Goal: Task Accomplishment & Management: Use online tool/utility

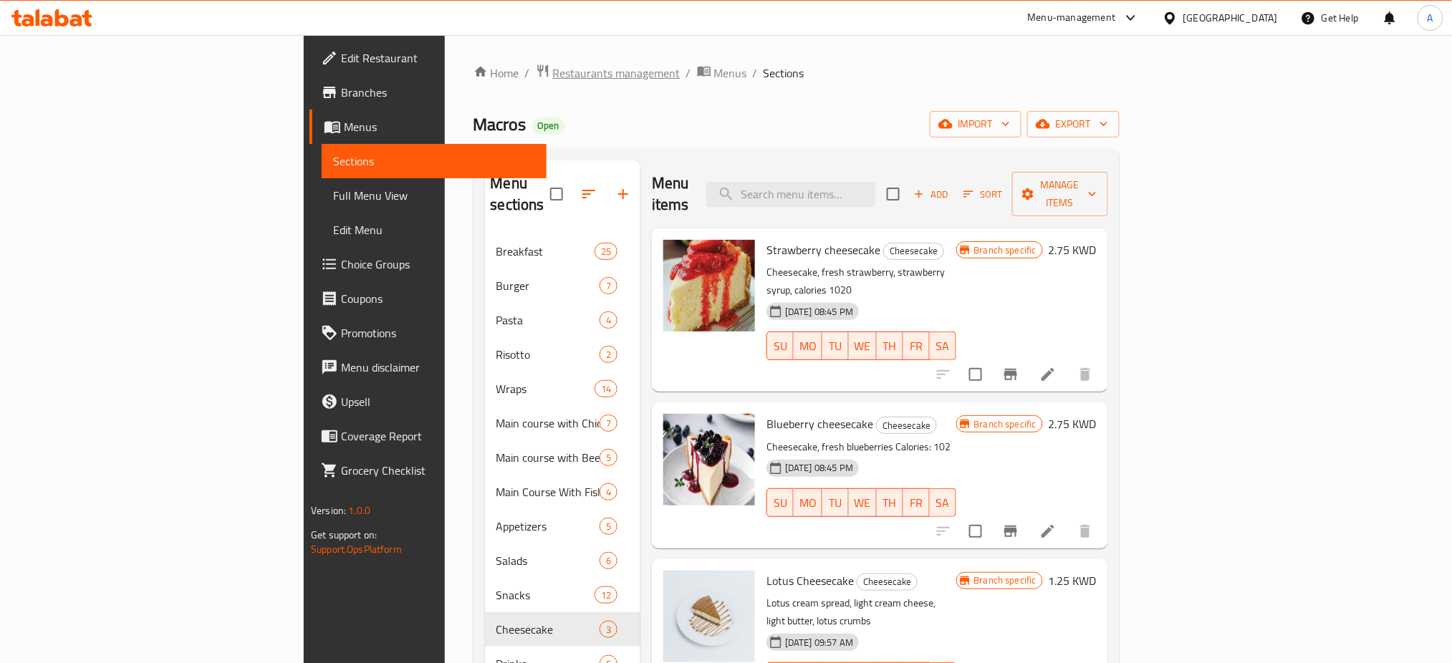
click at [553, 64] on span "Restaurants management" at bounding box center [616, 72] width 127 height 17
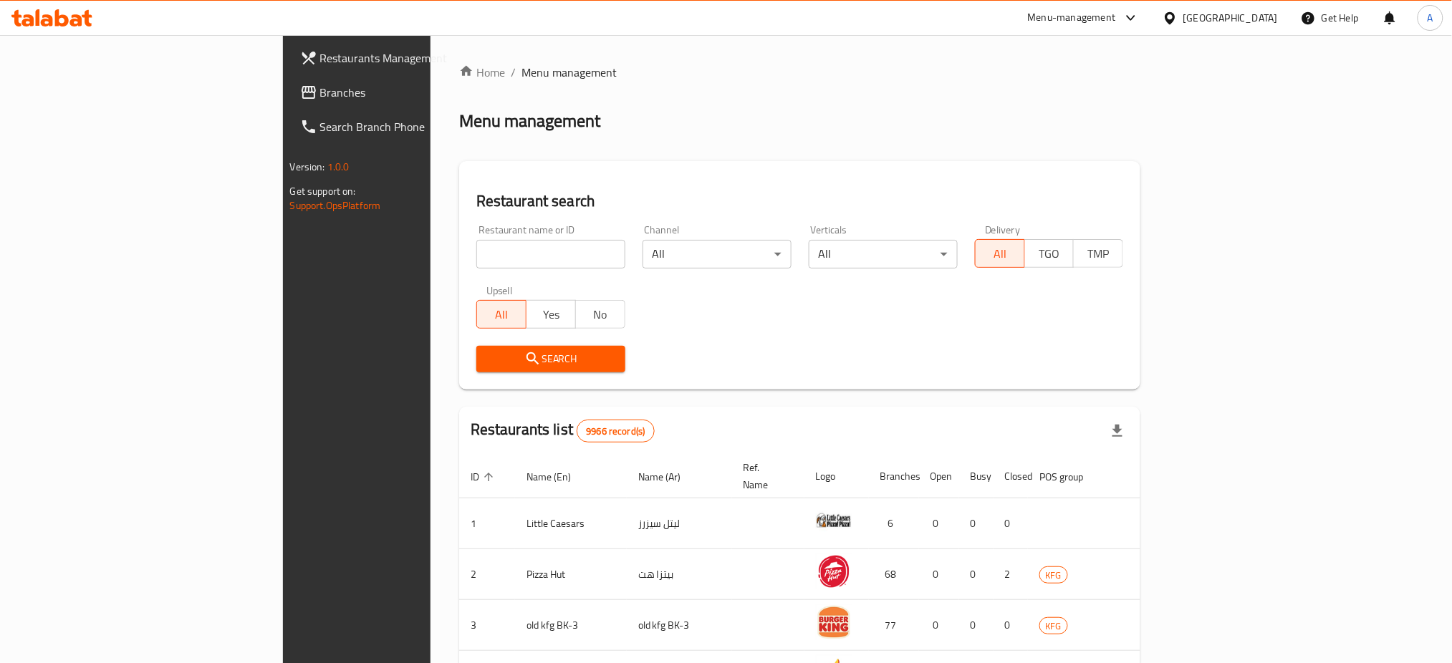
click at [476, 254] on input "search" at bounding box center [550, 254] width 149 height 29
type input "Block 6"
click button "Search" at bounding box center [550, 359] width 149 height 26
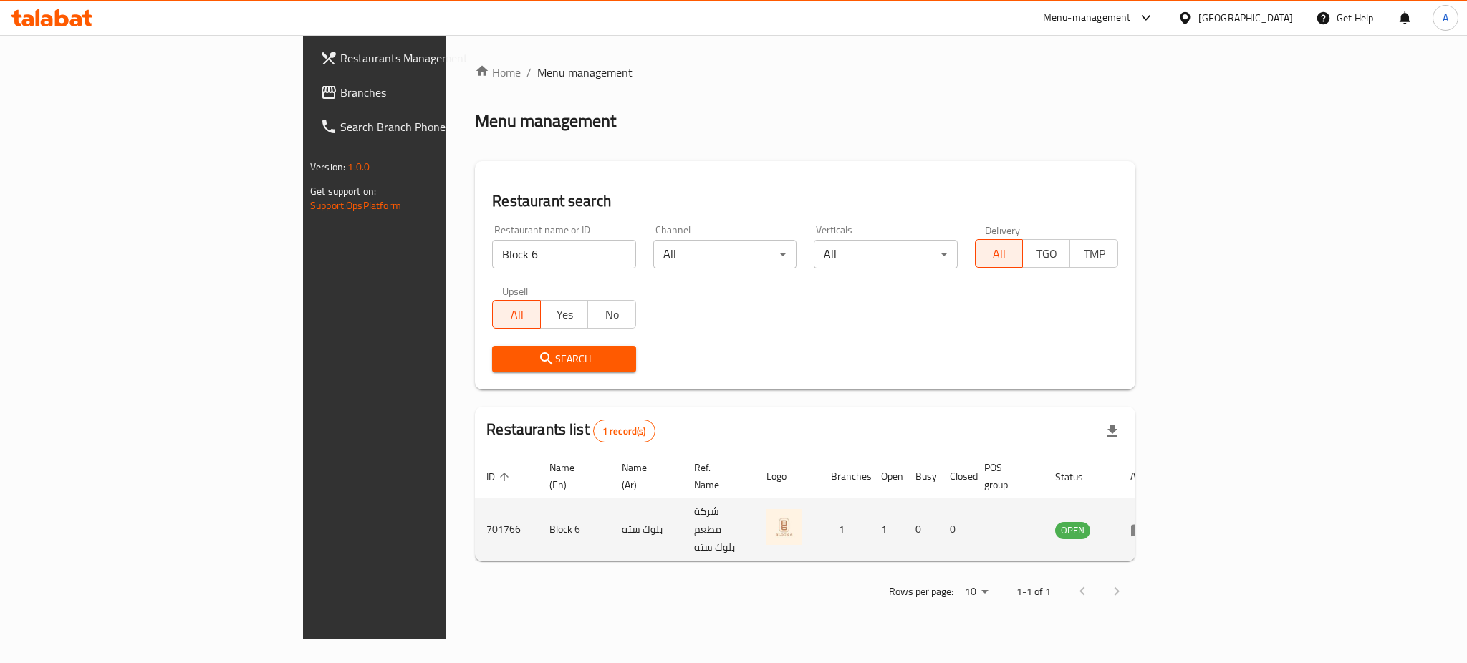
click at [475, 508] on td "701766" at bounding box center [506, 529] width 63 height 63
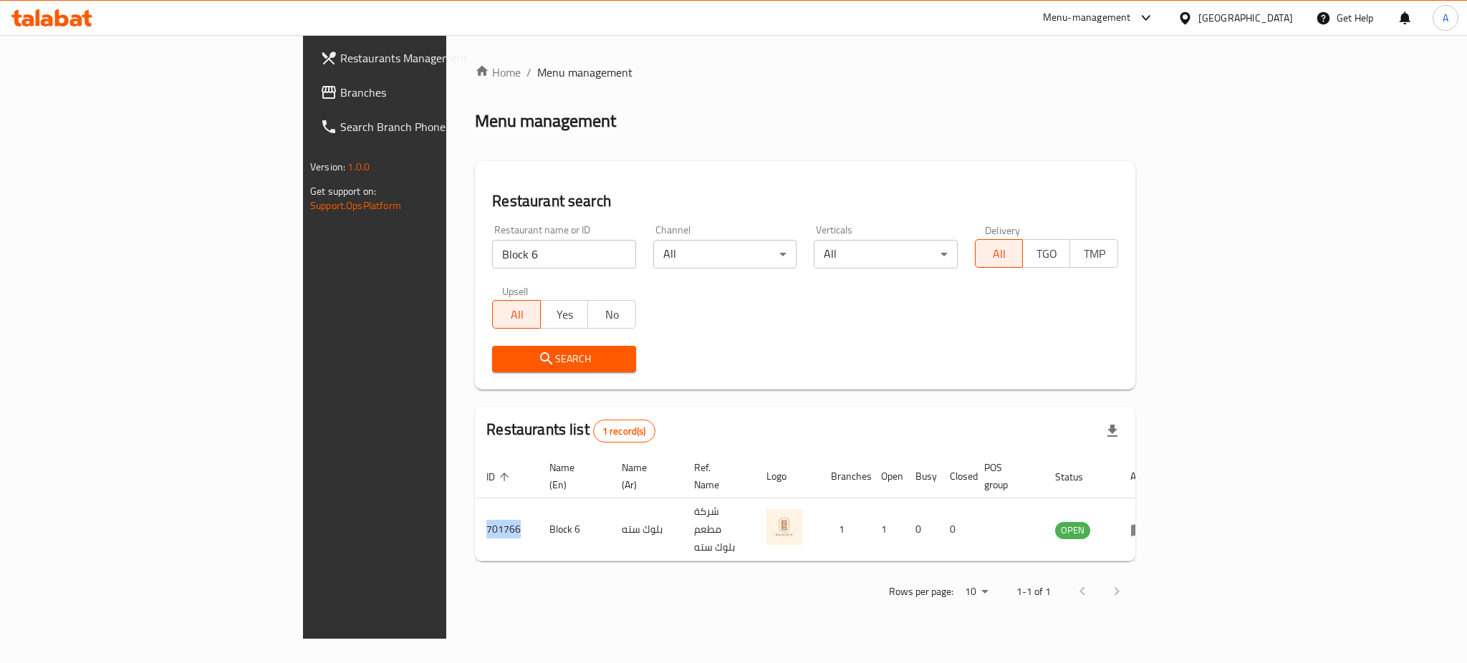
copy td "701766"
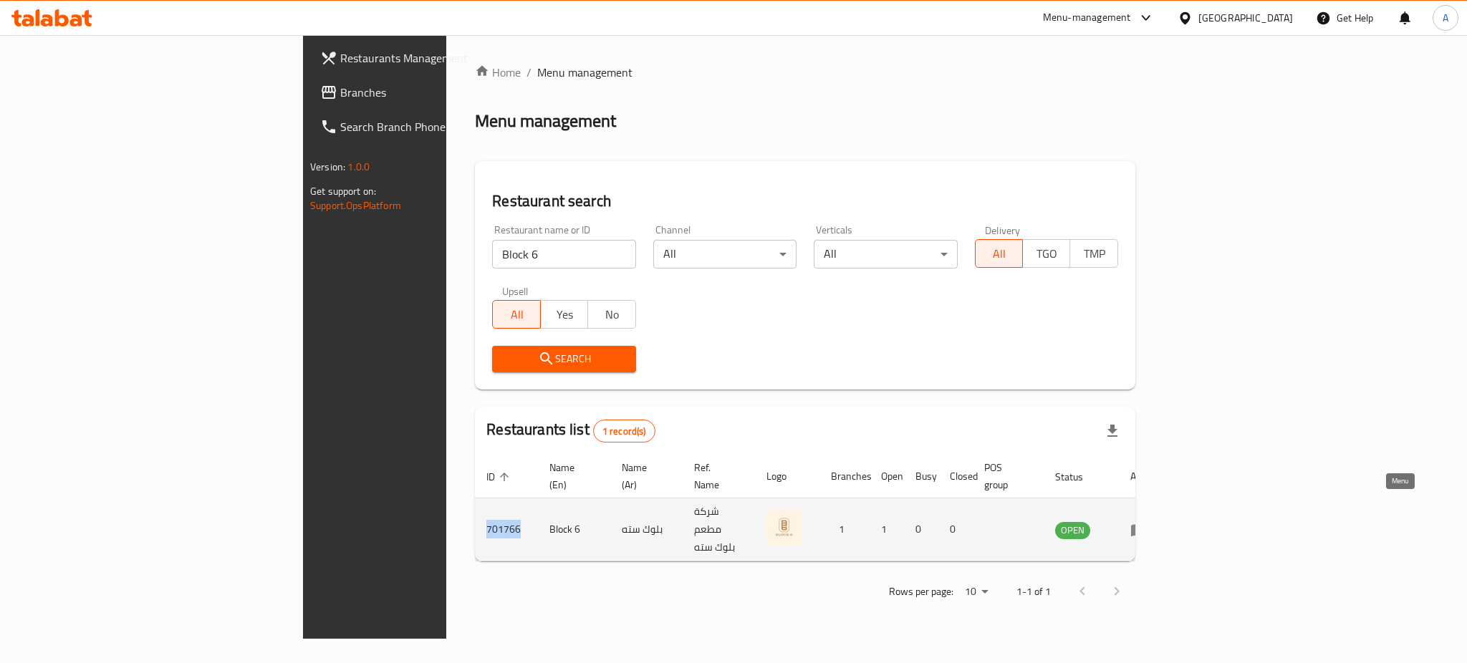
click at [1157, 521] on link "enhanced table" at bounding box center [1143, 529] width 26 height 17
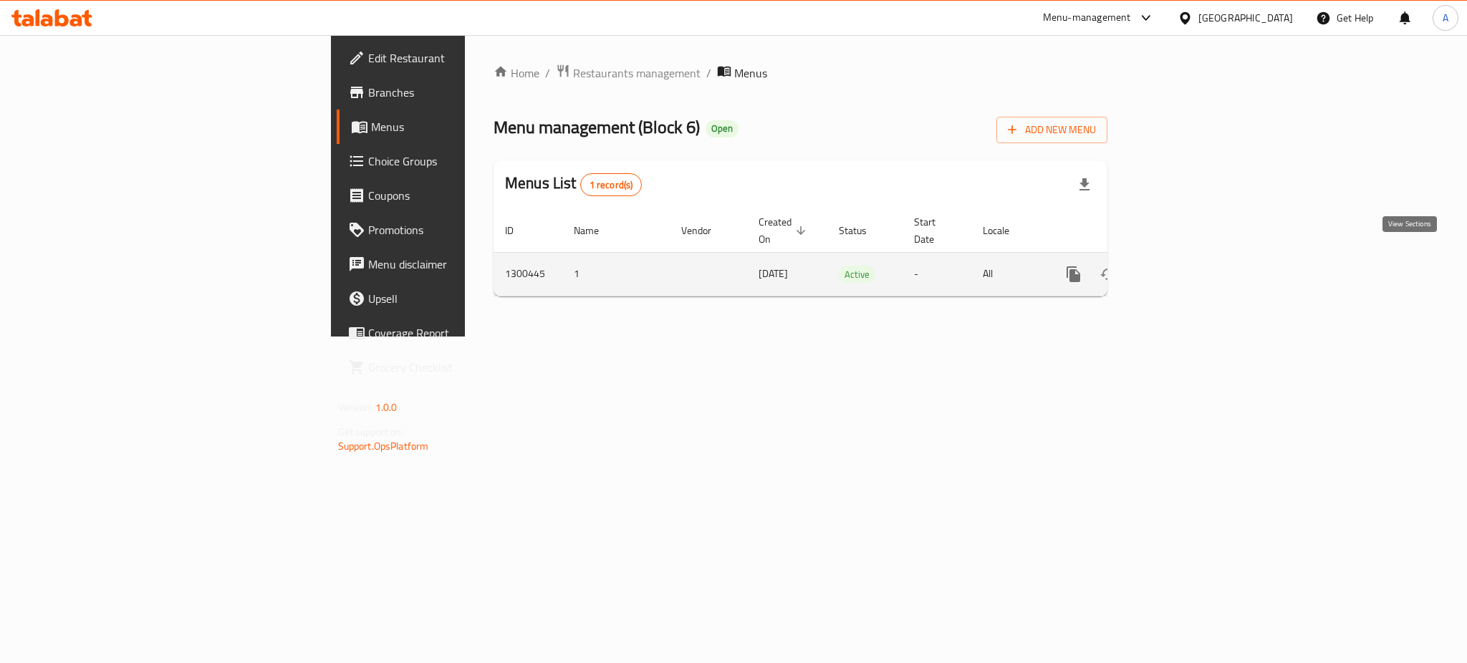
click at [1183, 268] on icon "enhanced table" at bounding box center [1176, 274] width 13 height 13
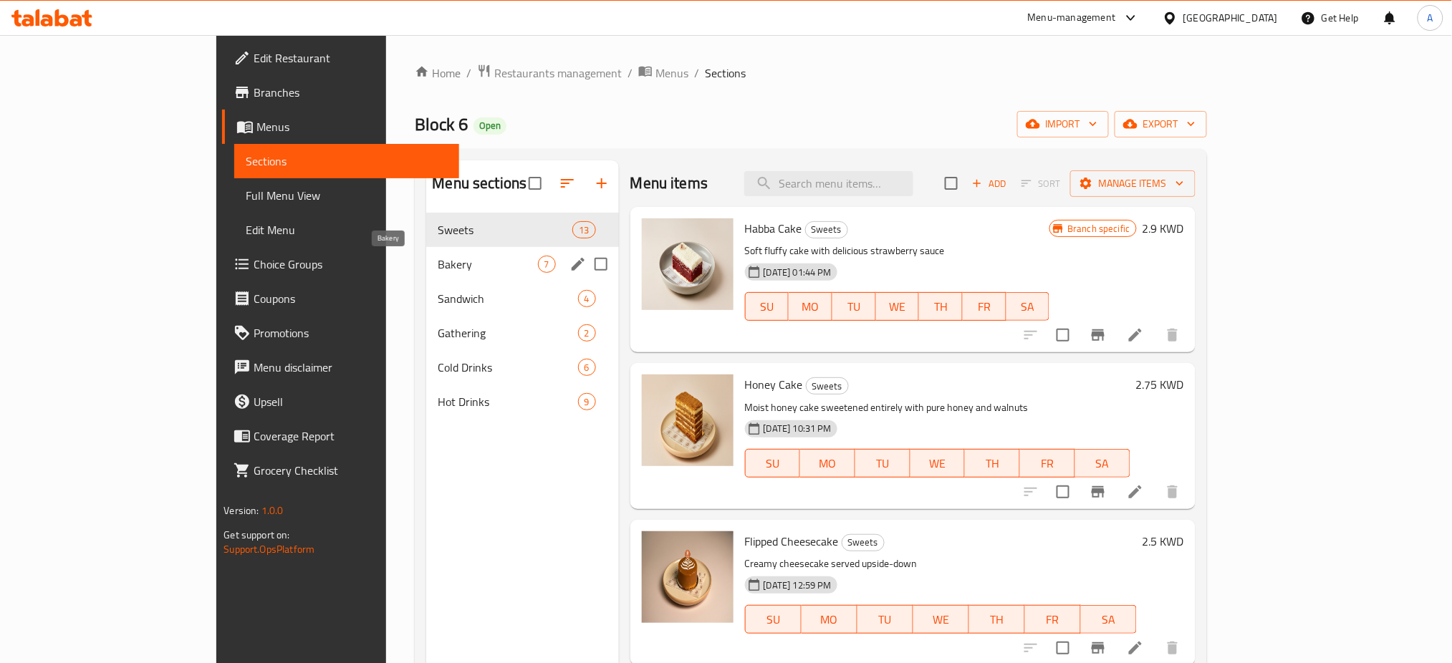
click at [438, 263] on span "Bakery" at bounding box center [488, 264] width 100 height 17
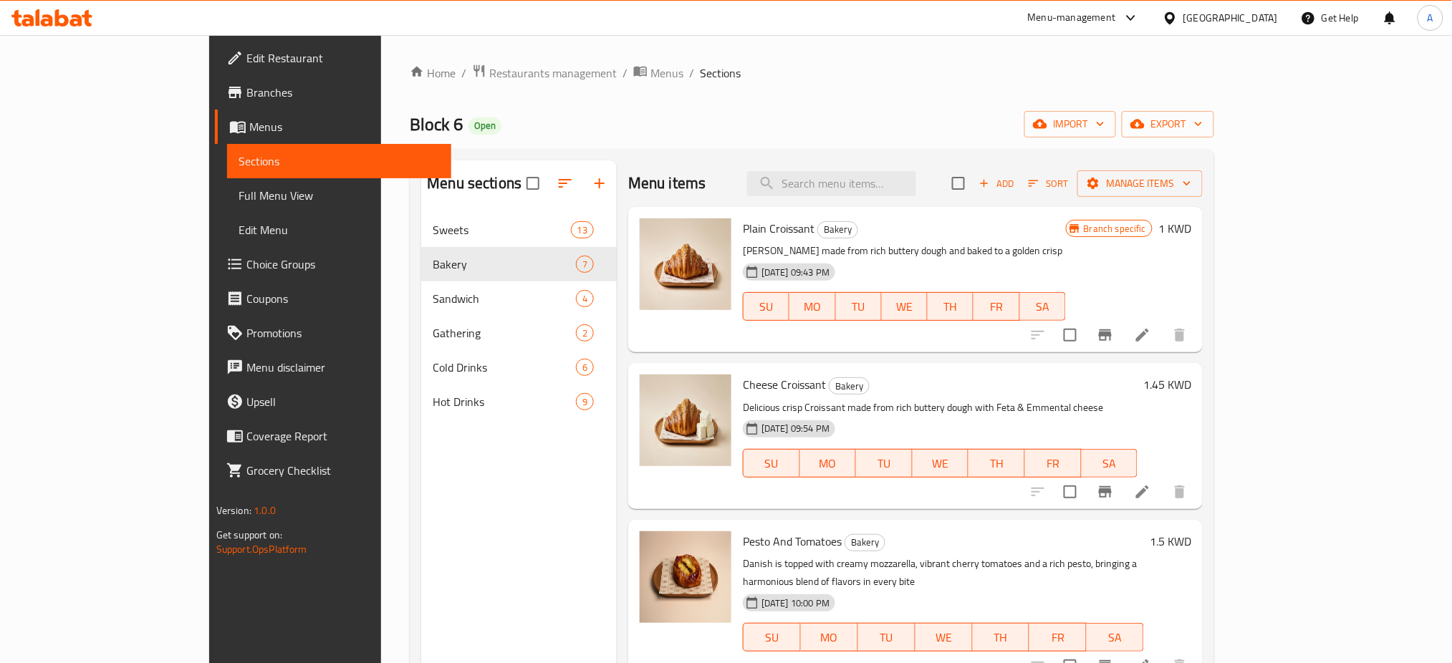
click at [1015, 188] on span "Add" at bounding box center [996, 183] width 39 height 16
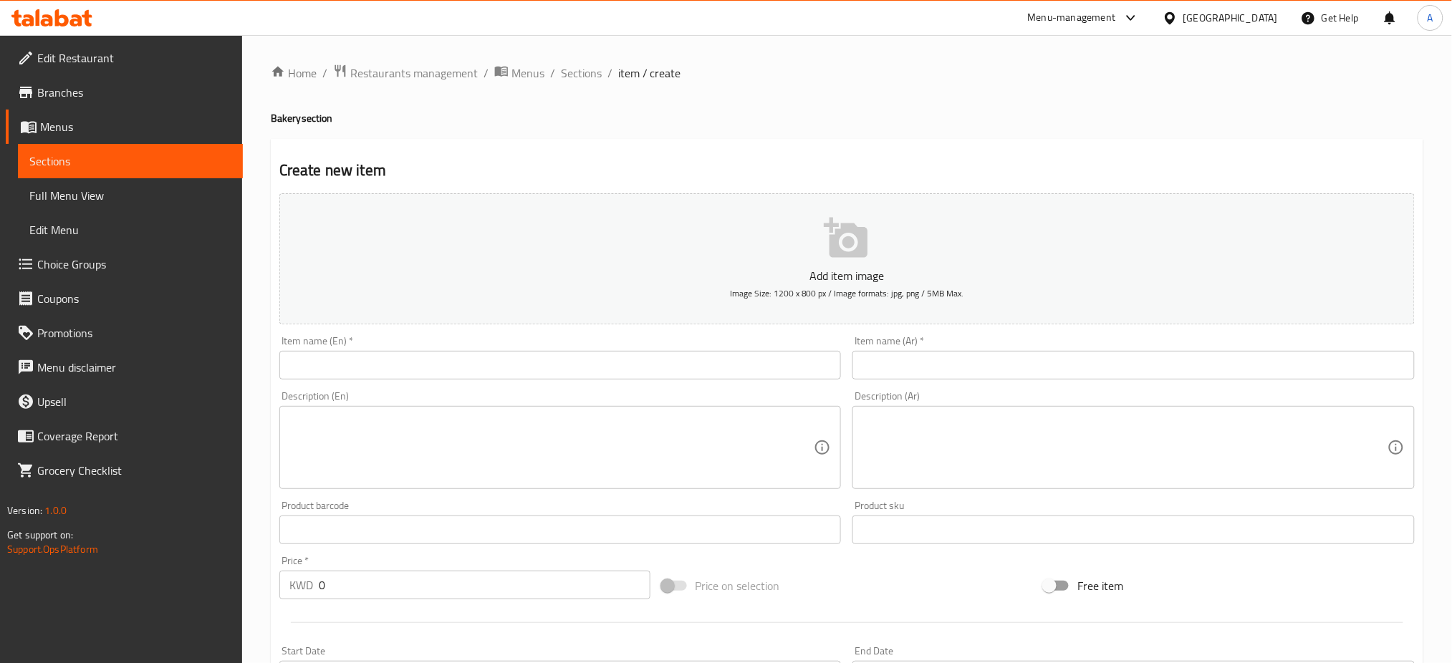
click at [392, 365] on input "text" at bounding box center [560, 365] width 562 height 29
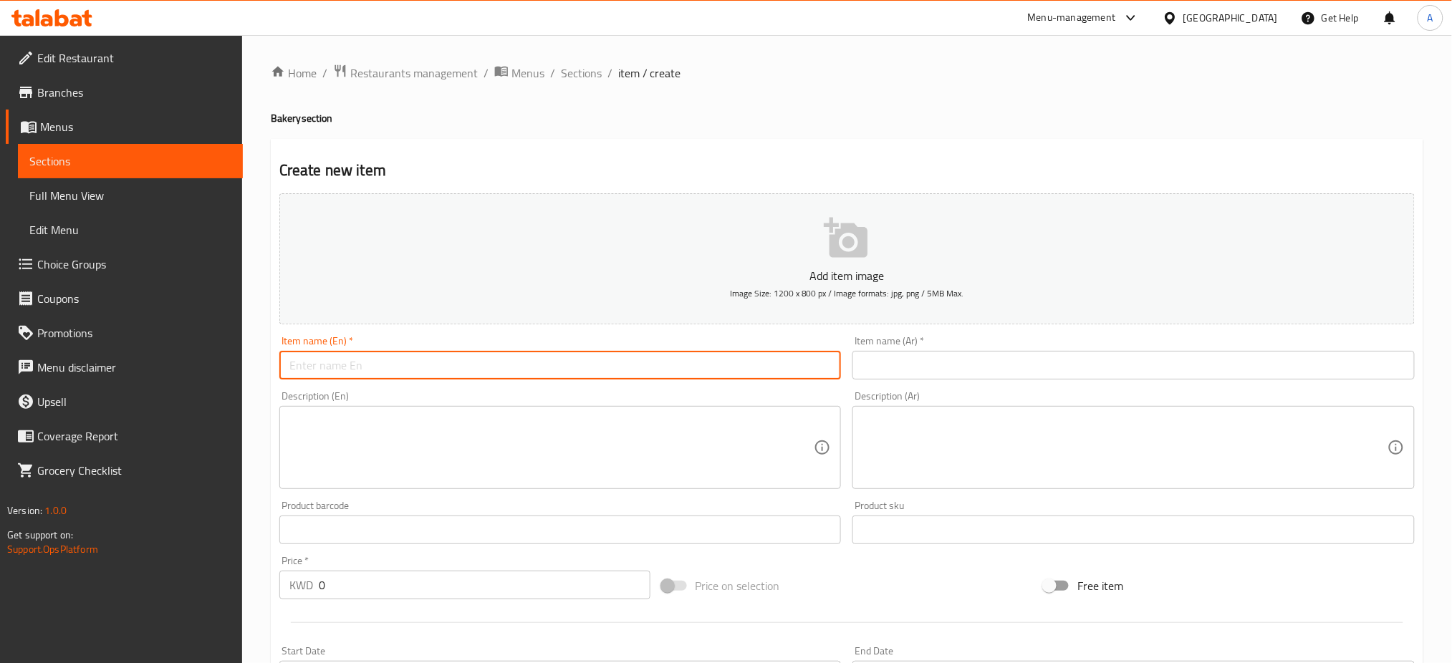
paste input "honey camp With cinnamon"
type input "honey camp With cinnamon"
click at [907, 356] on input "text" at bounding box center [1133, 365] width 562 height 29
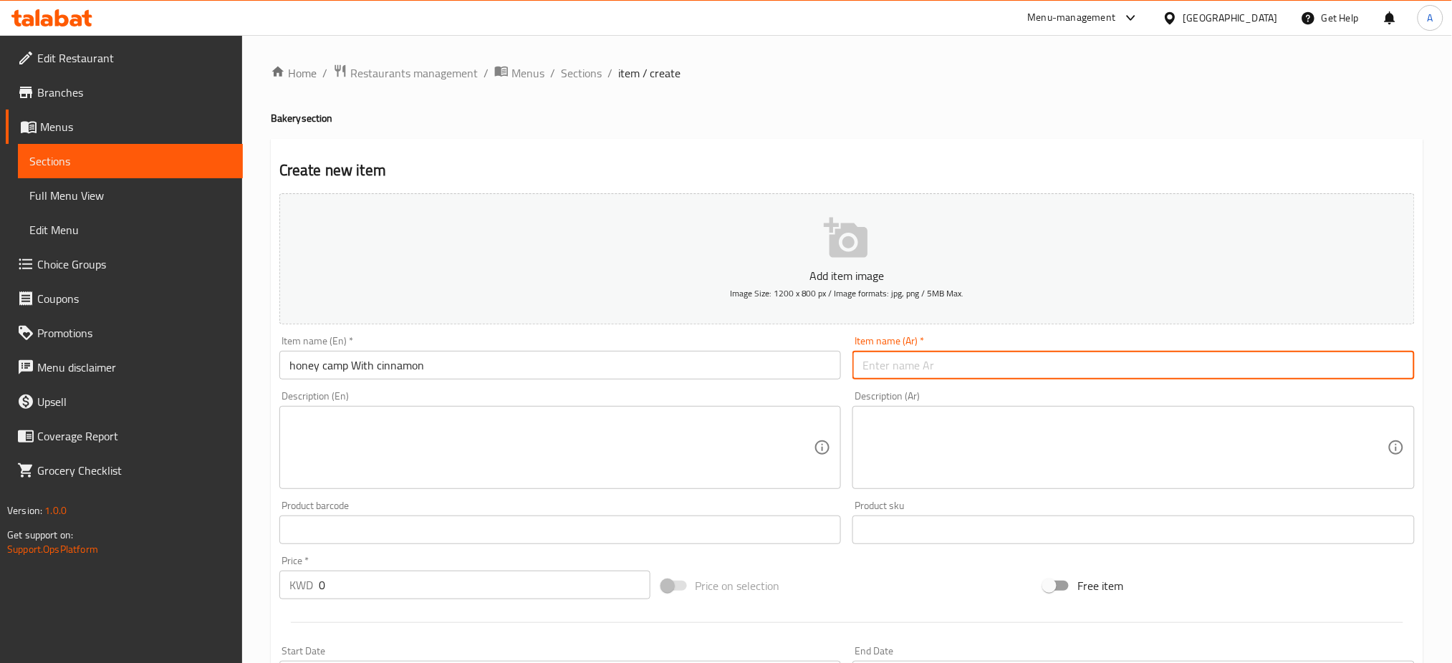
paste input "خليه نحل بالدارسين"
type input "خليه نحل بالدارسين"
click at [567, 451] on textarea at bounding box center [551, 448] width 525 height 68
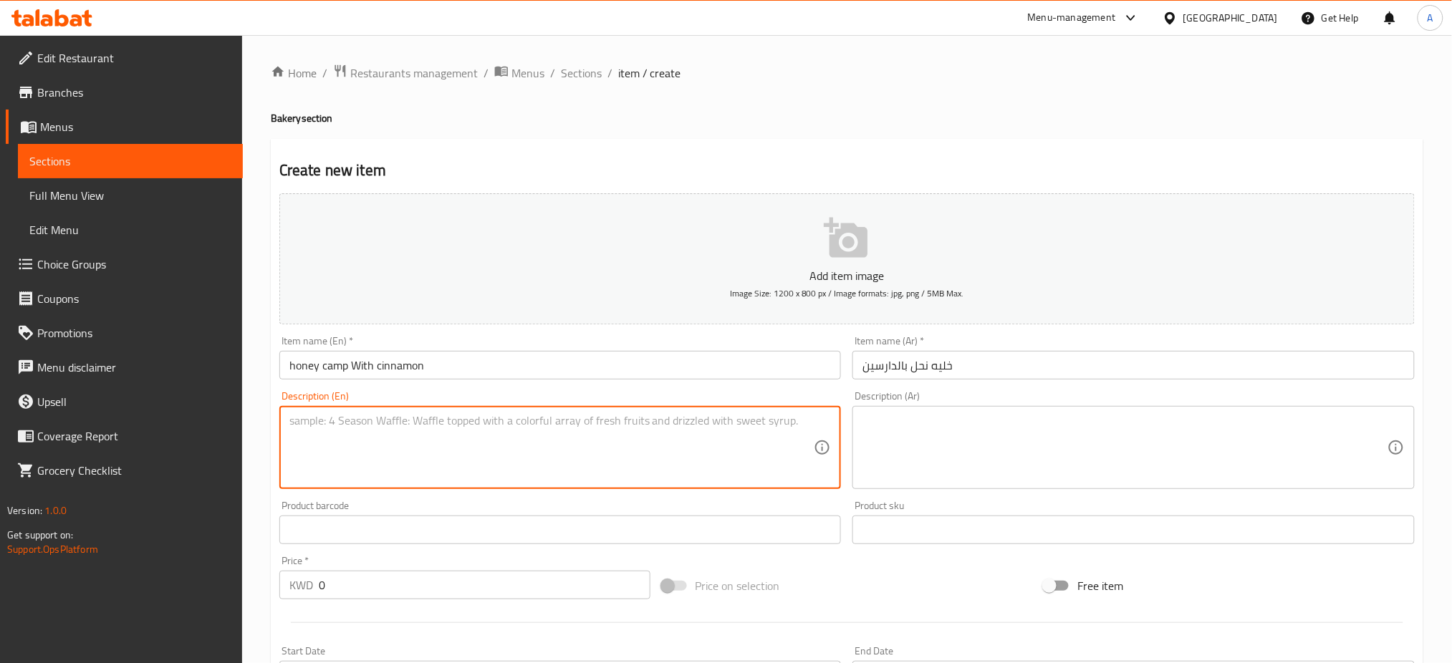
click at [886, 430] on textarea at bounding box center [1124, 448] width 525 height 68
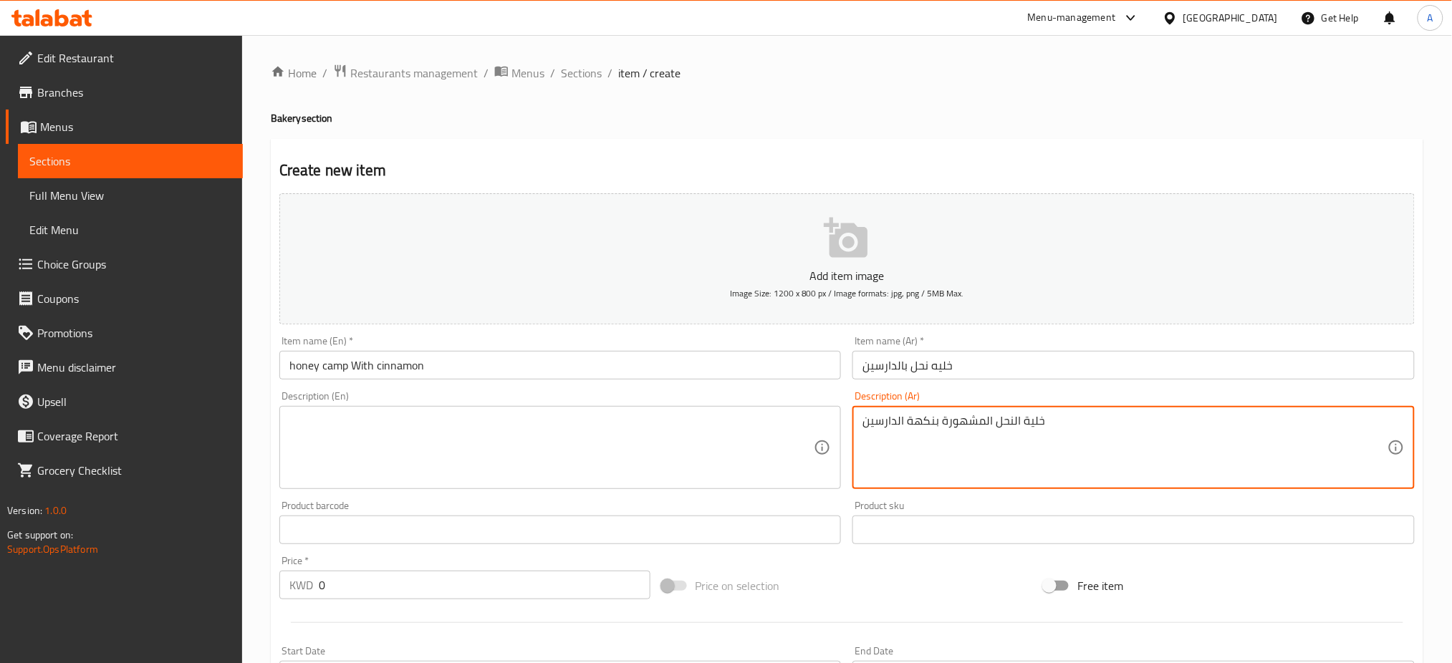
type textarea "خلية النحل المشهورة بنكهة الدارسين"
click at [740, 435] on textarea at bounding box center [551, 448] width 525 height 68
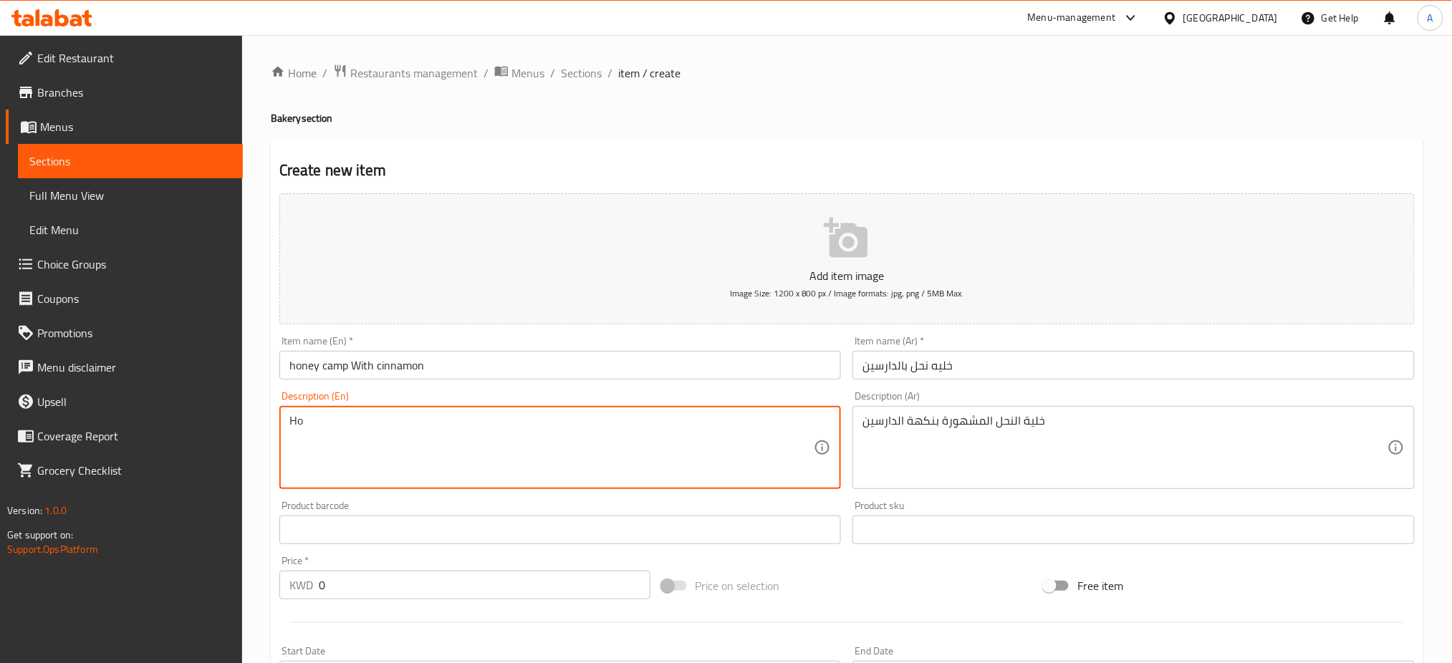
type textarea "H"
type textarea "Famous honey camp with cinnamon flavor."
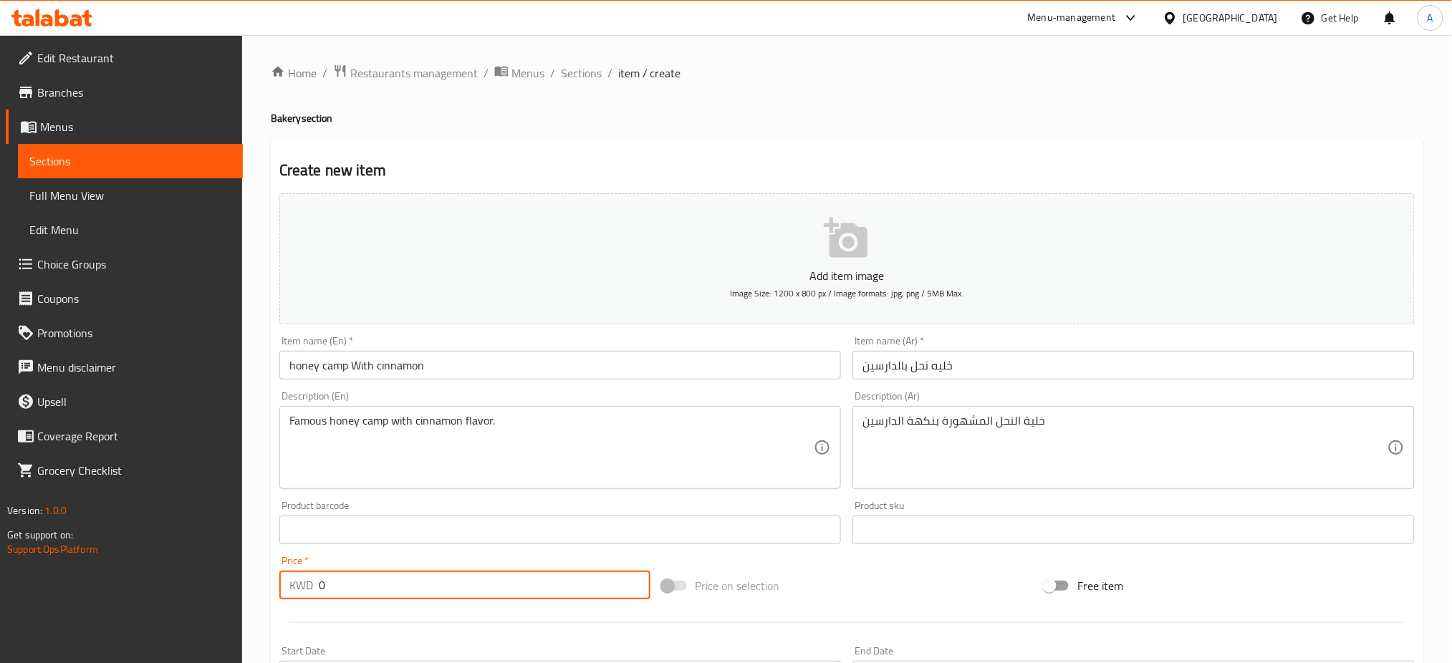
drag, startPoint x: 362, startPoint y: 584, endPoint x: 179, endPoint y: 579, distance: 183.4
click at [179, 579] on div "Edit Restaurant Branches Menus Sections Full Menu View Edit Menu Choice Groups …" at bounding box center [726, 523] width 1452 height 977
type input "1.250"
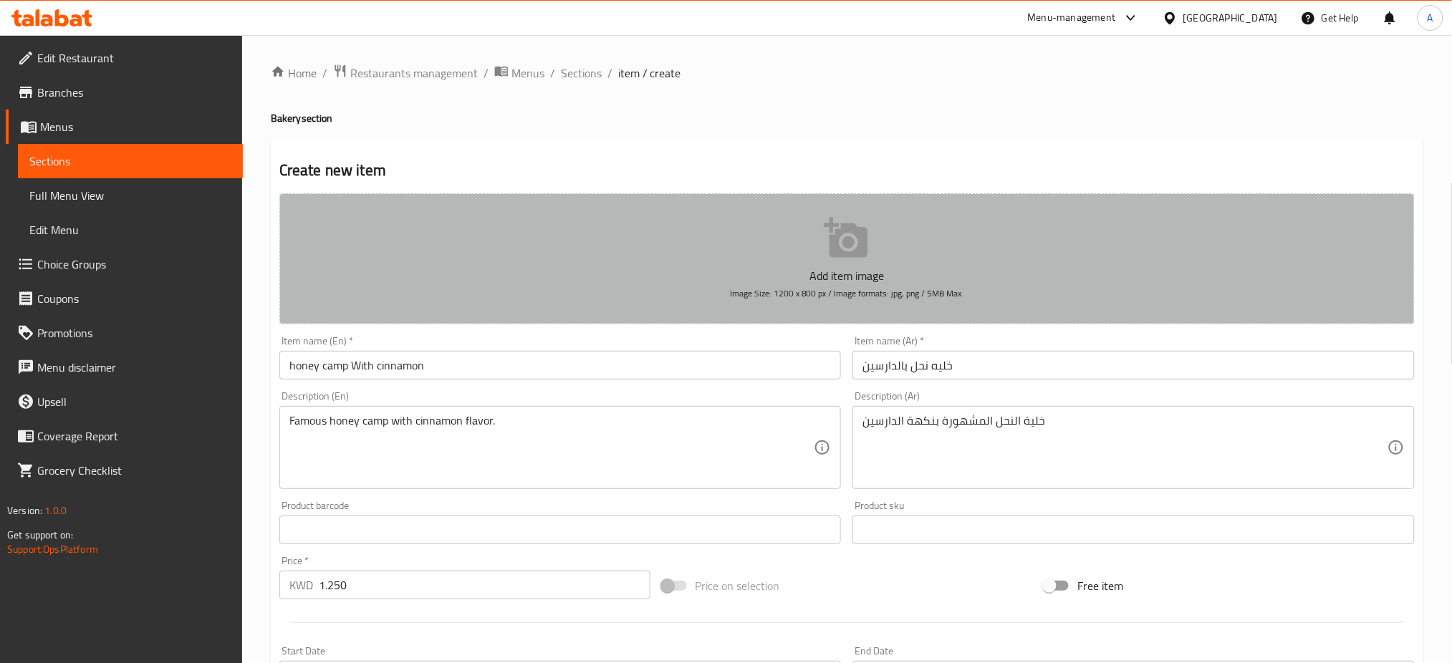
click at [838, 248] on icon "button" at bounding box center [846, 238] width 44 height 40
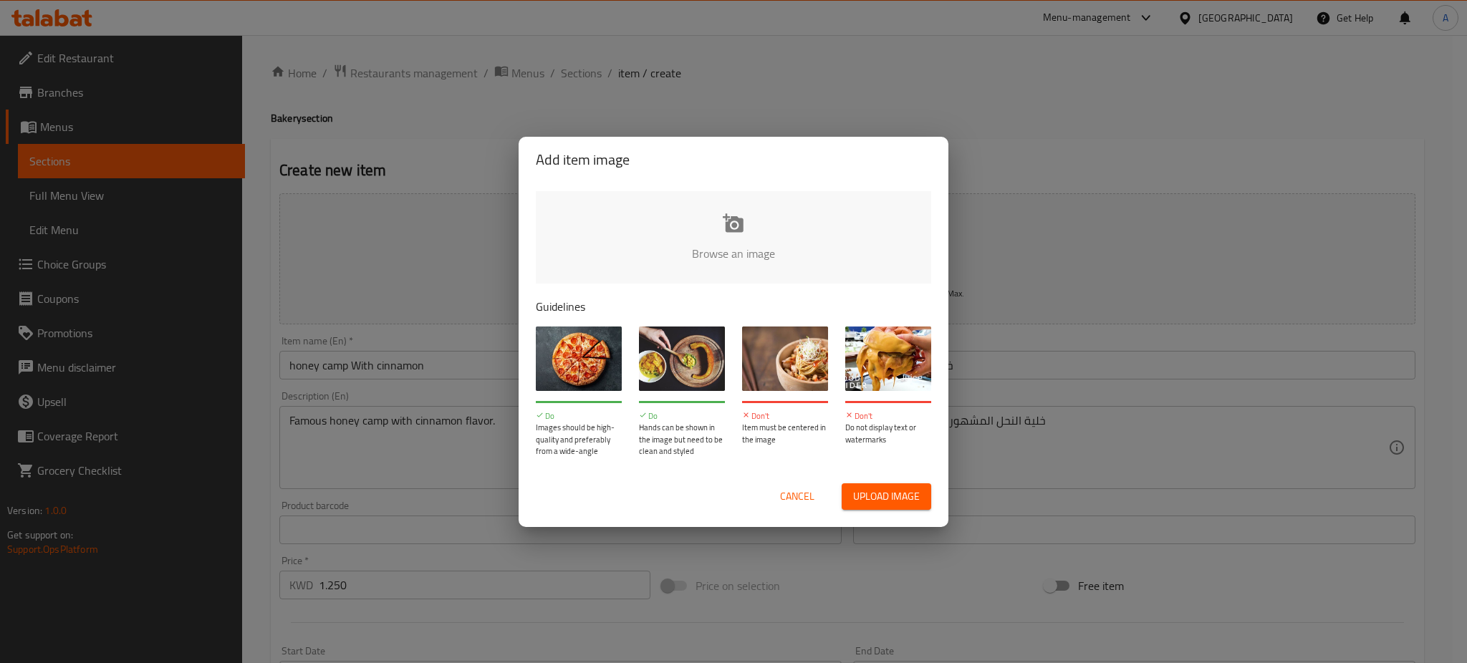
click at [892, 497] on span "Upload image" at bounding box center [886, 497] width 67 height 18
type input "C:\fakepath\B6.jpg"
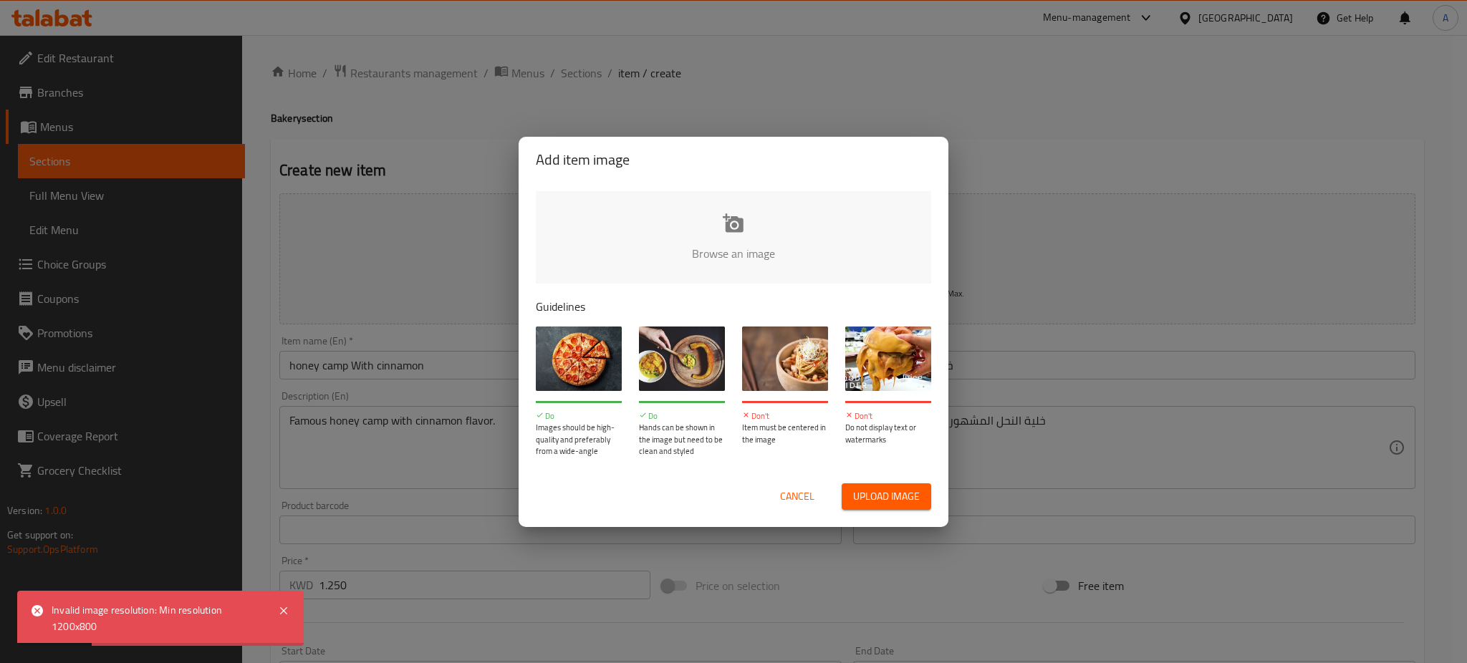
click at [795, 488] on span "Cancel" at bounding box center [797, 497] width 34 height 18
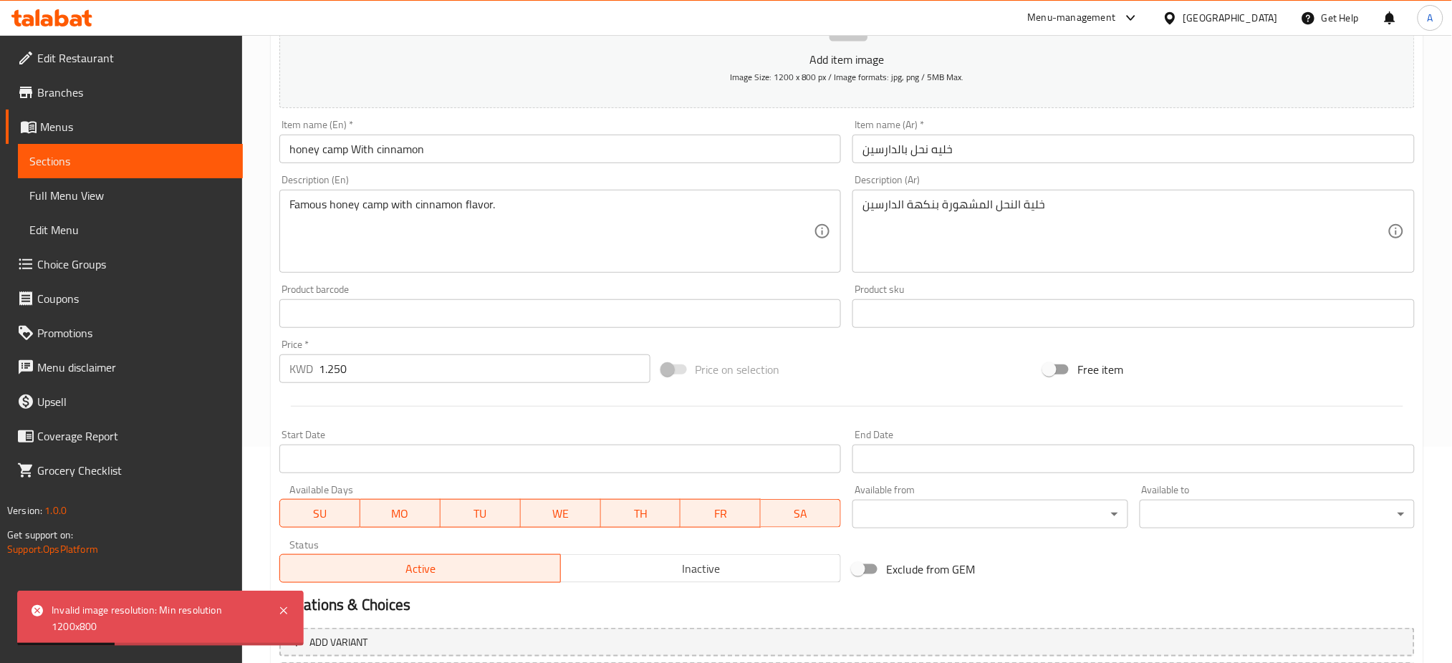
scroll to position [346, 0]
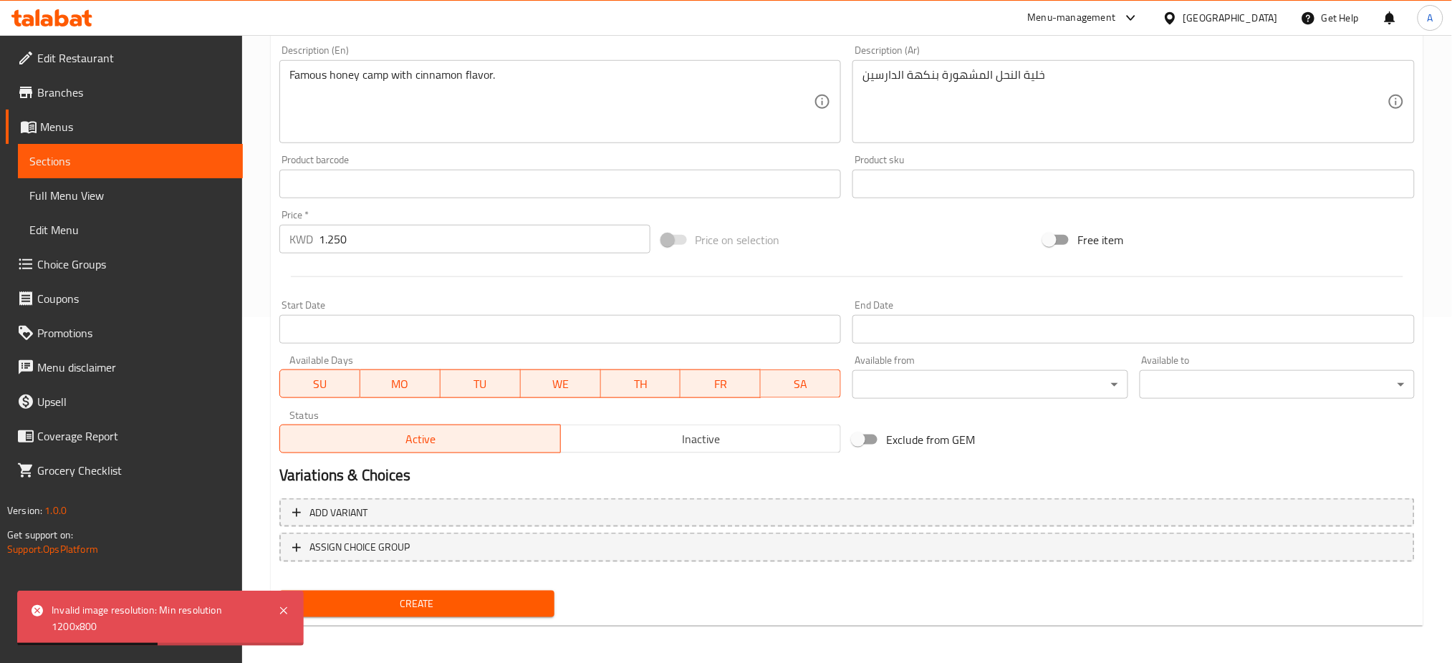
click at [447, 602] on span "Create" at bounding box center [417, 604] width 252 height 18
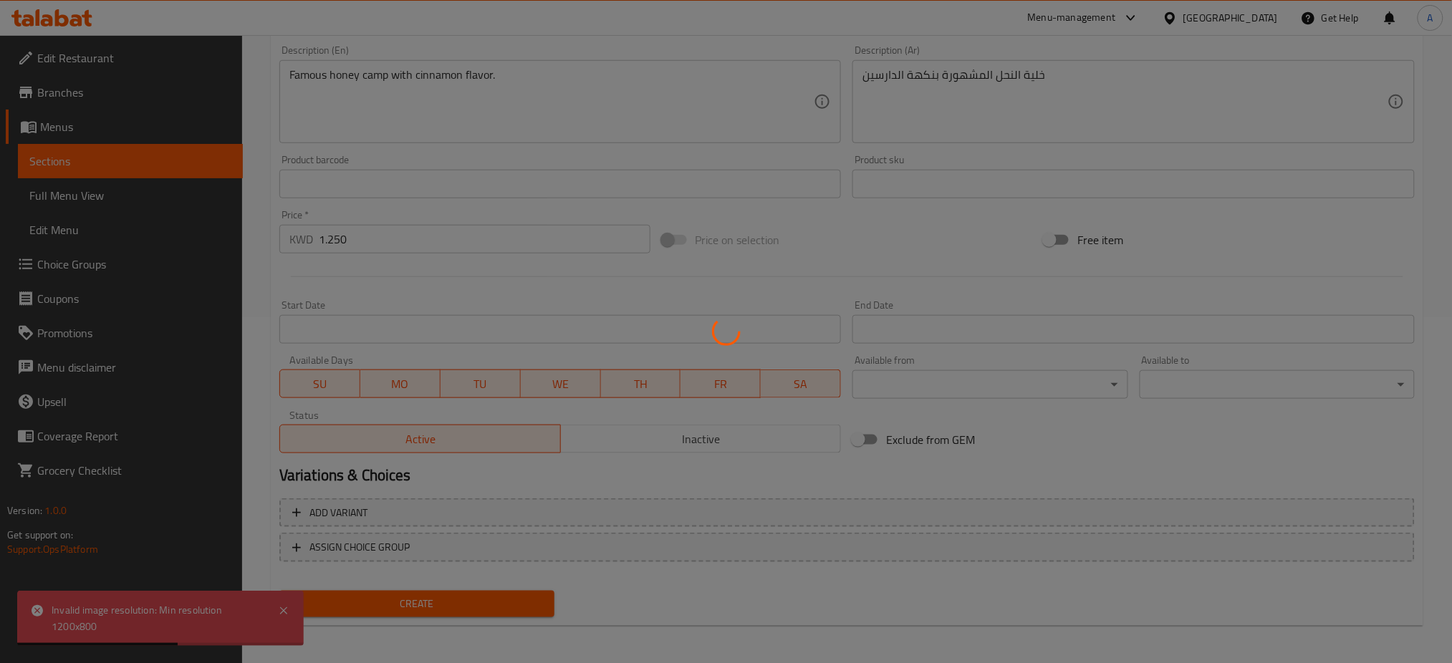
type input "0"
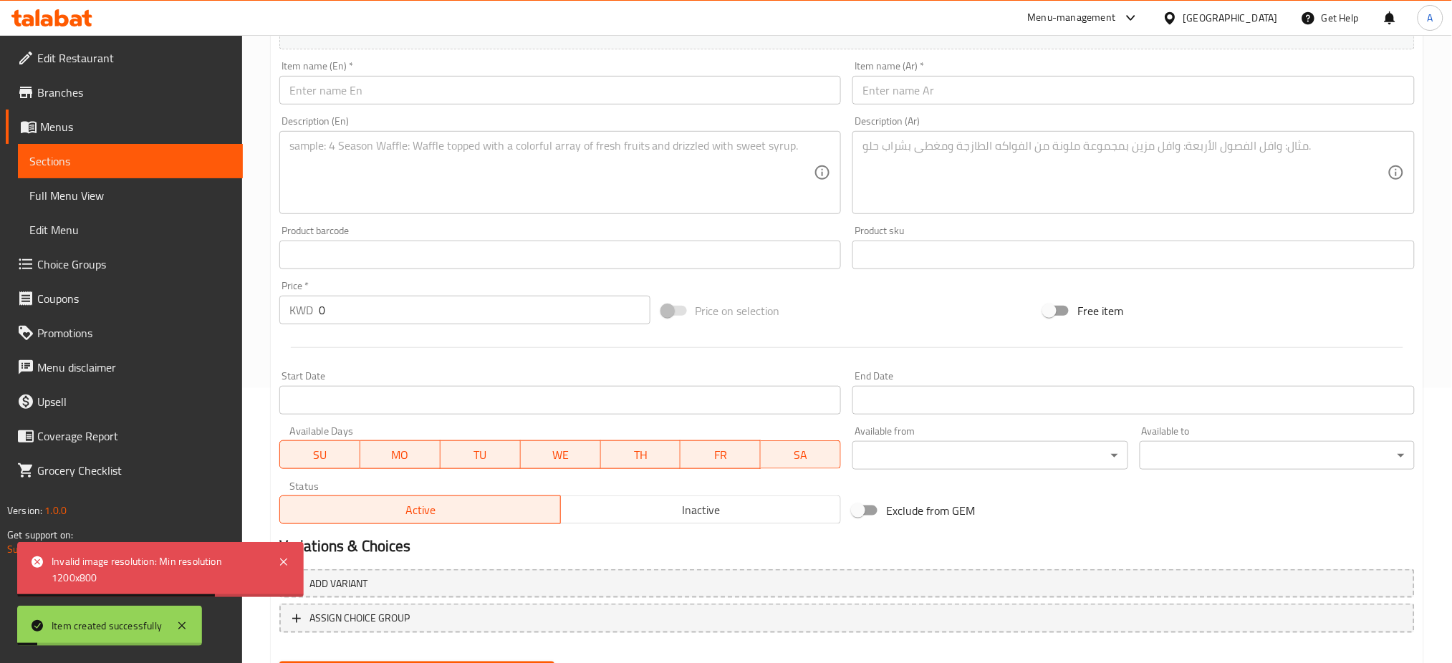
scroll to position [0, 0]
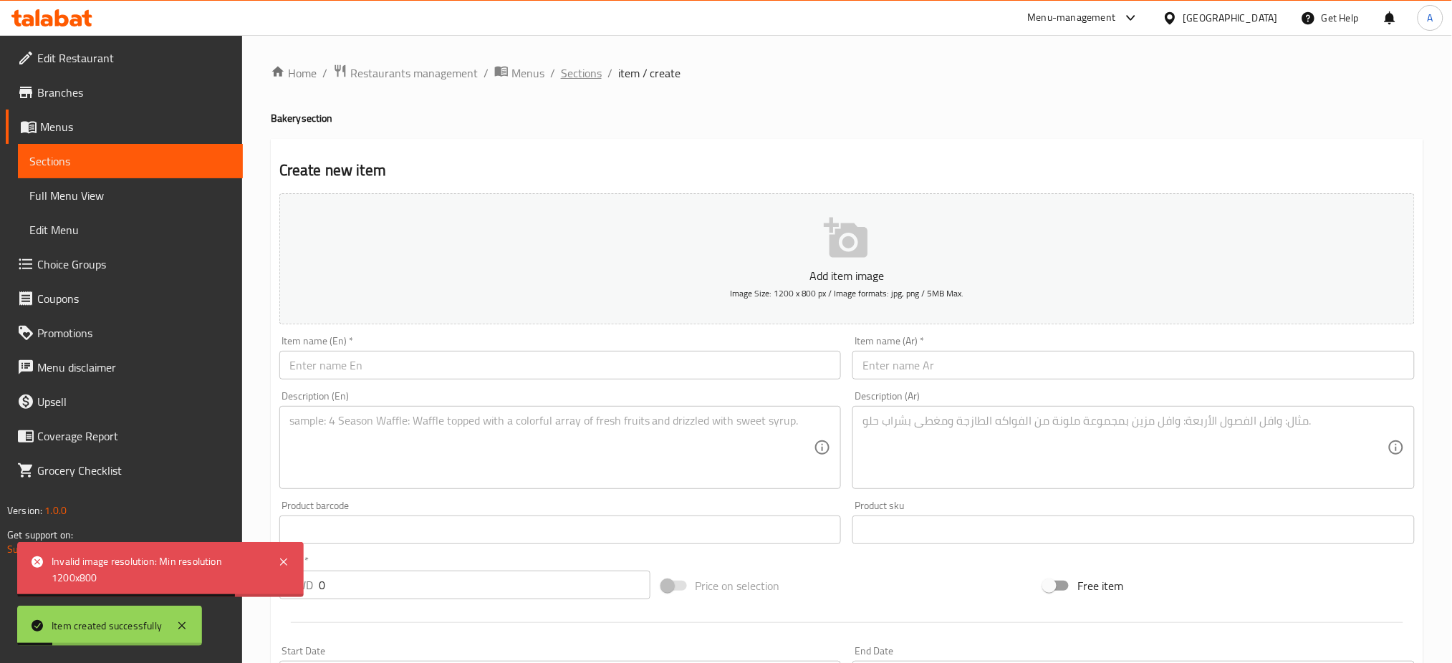
click at [588, 72] on span "Sections" at bounding box center [581, 72] width 41 height 17
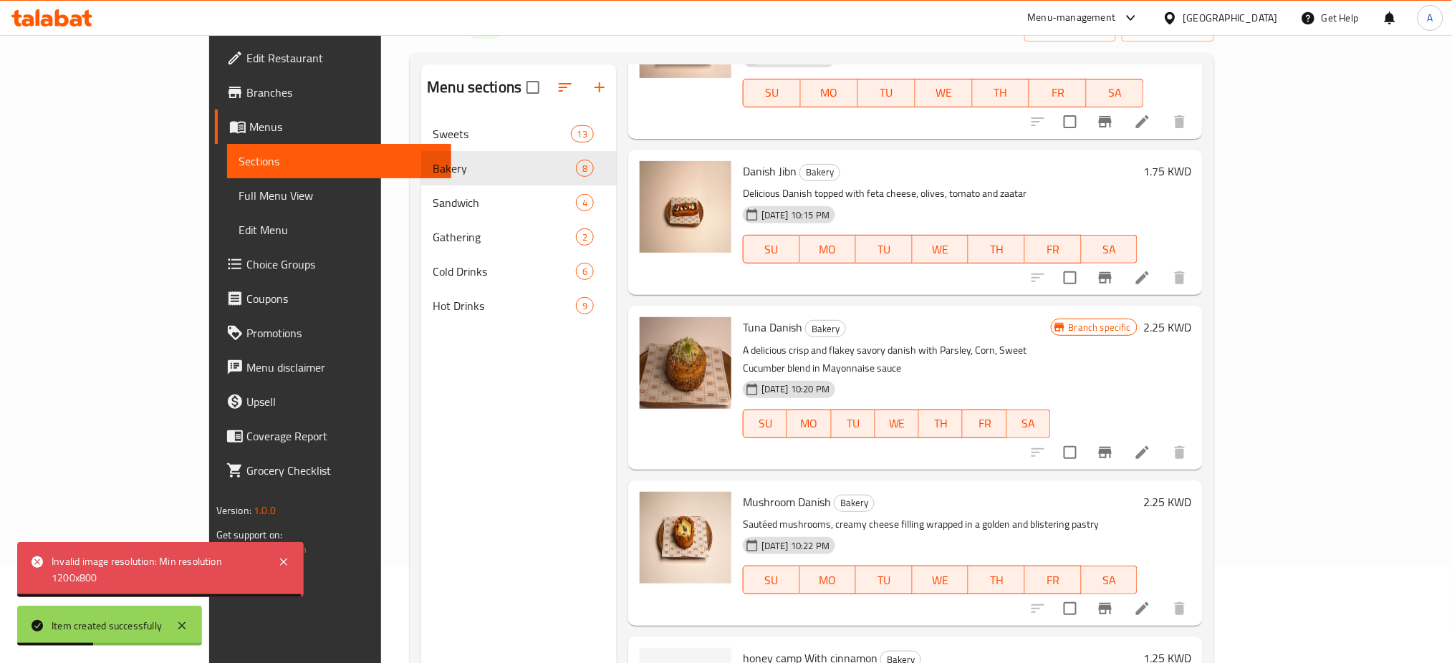
scroll to position [201, 0]
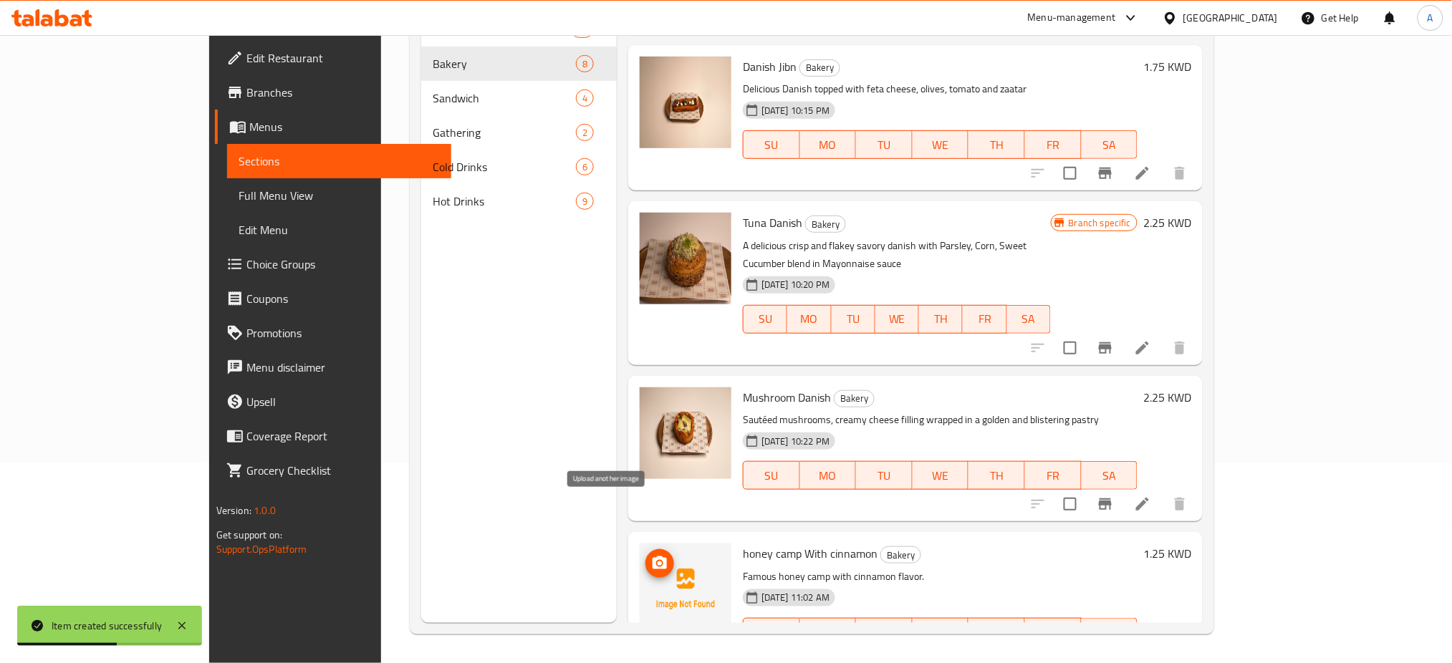
click at [645, 555] on span "upload picture" at bounding box center [659, 563] width 29 height 17
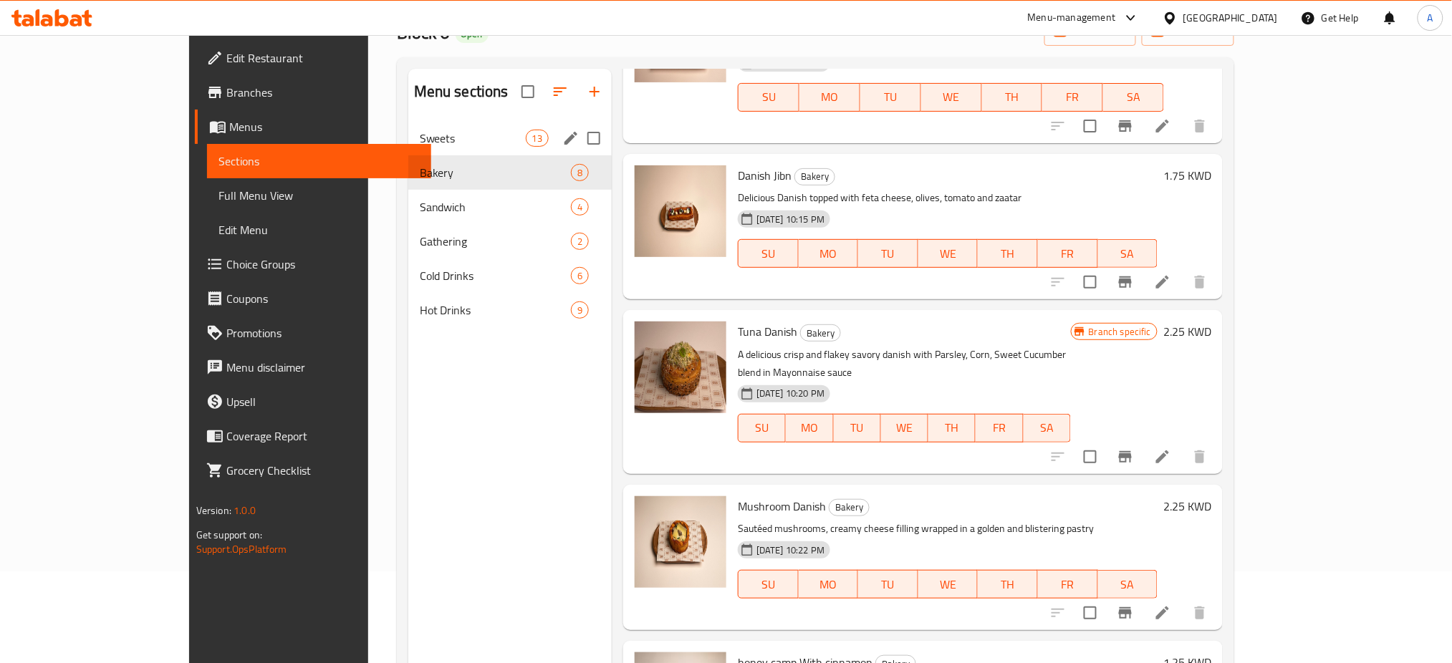
scroll to position [0, 0]
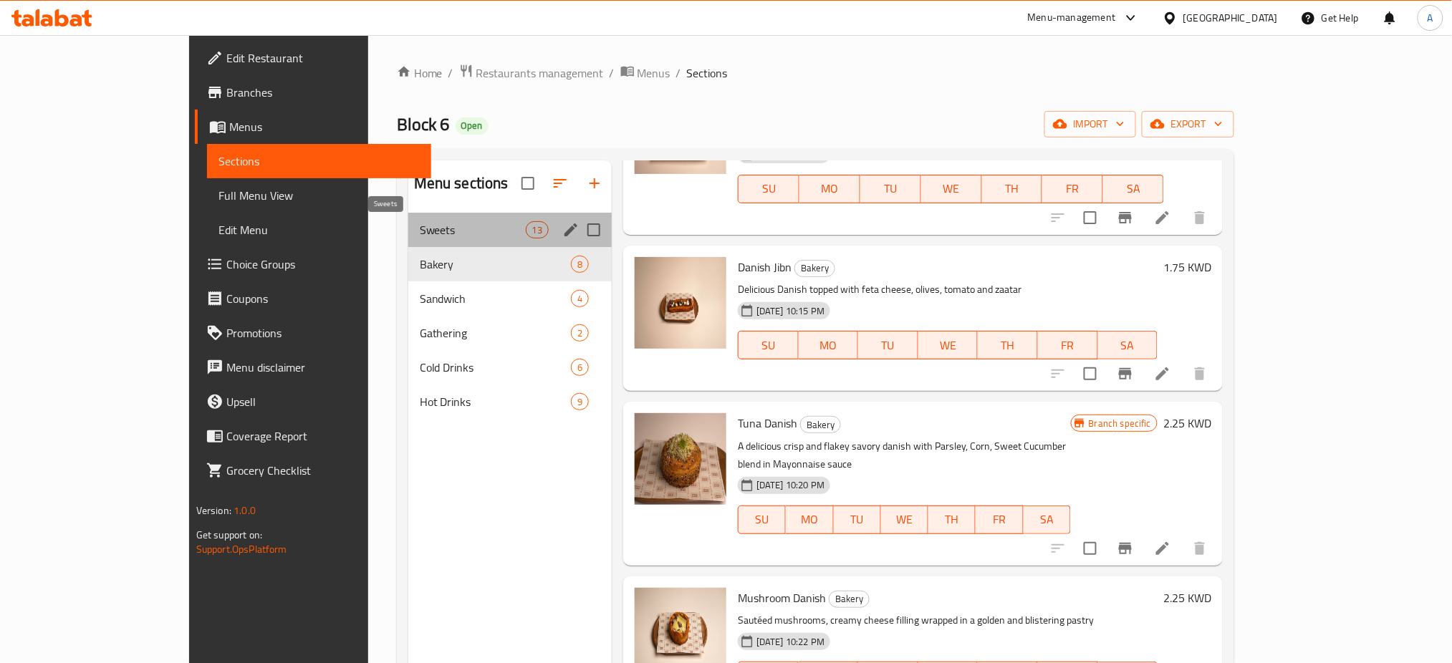
click at [420, 233] on span "Sweets" at bounding box center [473, 229] width 106 height 17
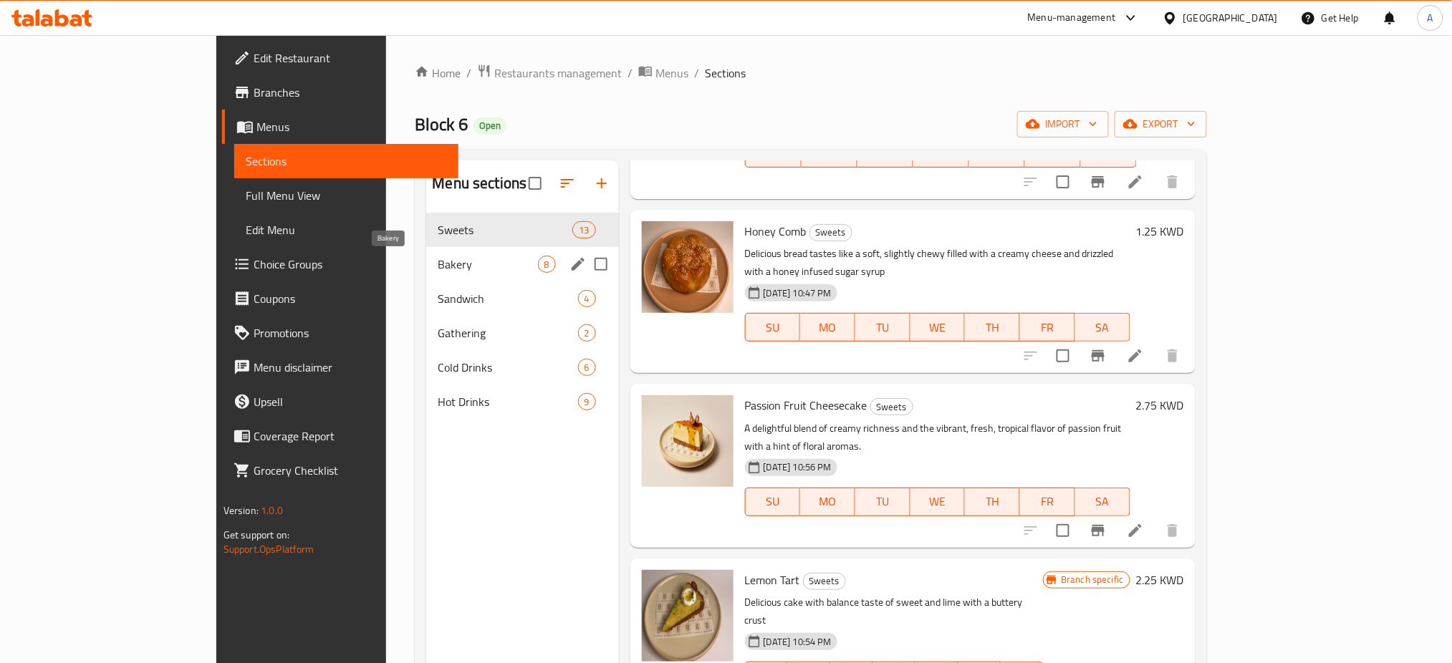
click at [438, 256] on span "Bakery" at bounding box center [488, 264] width 100 height 17
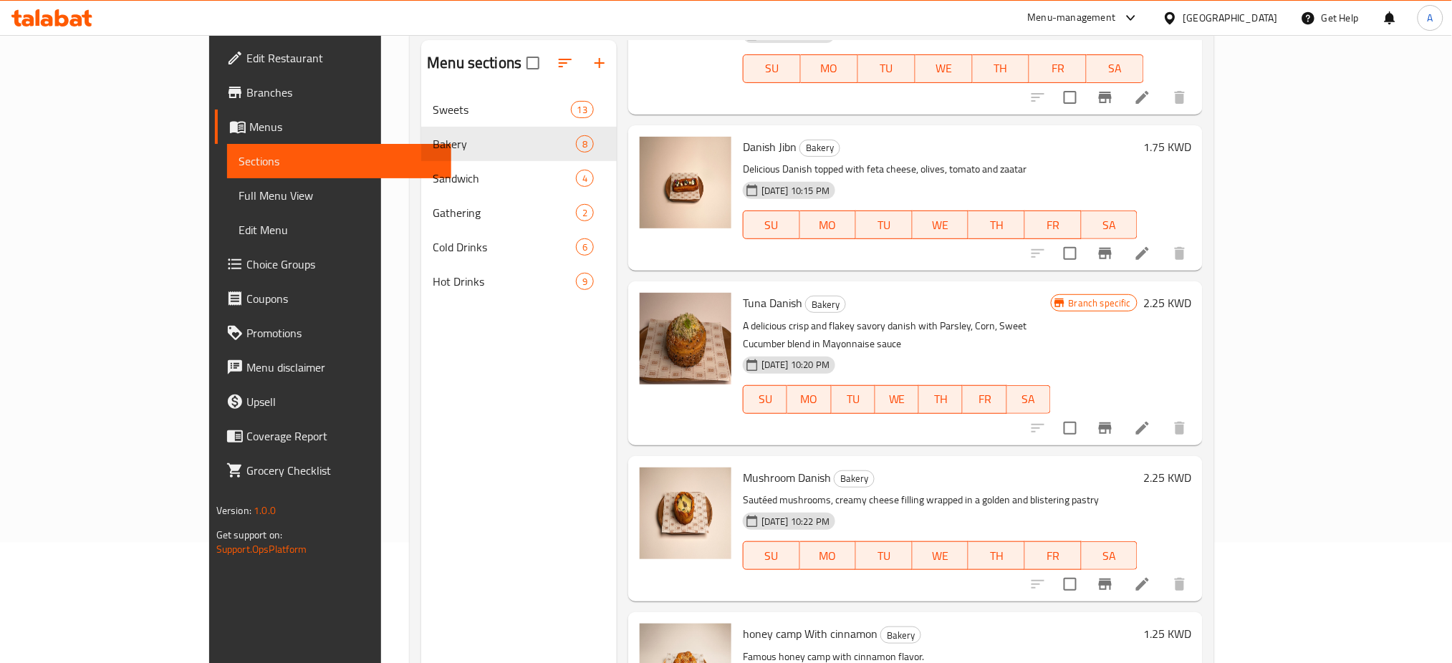
scroll to position [201, 0]
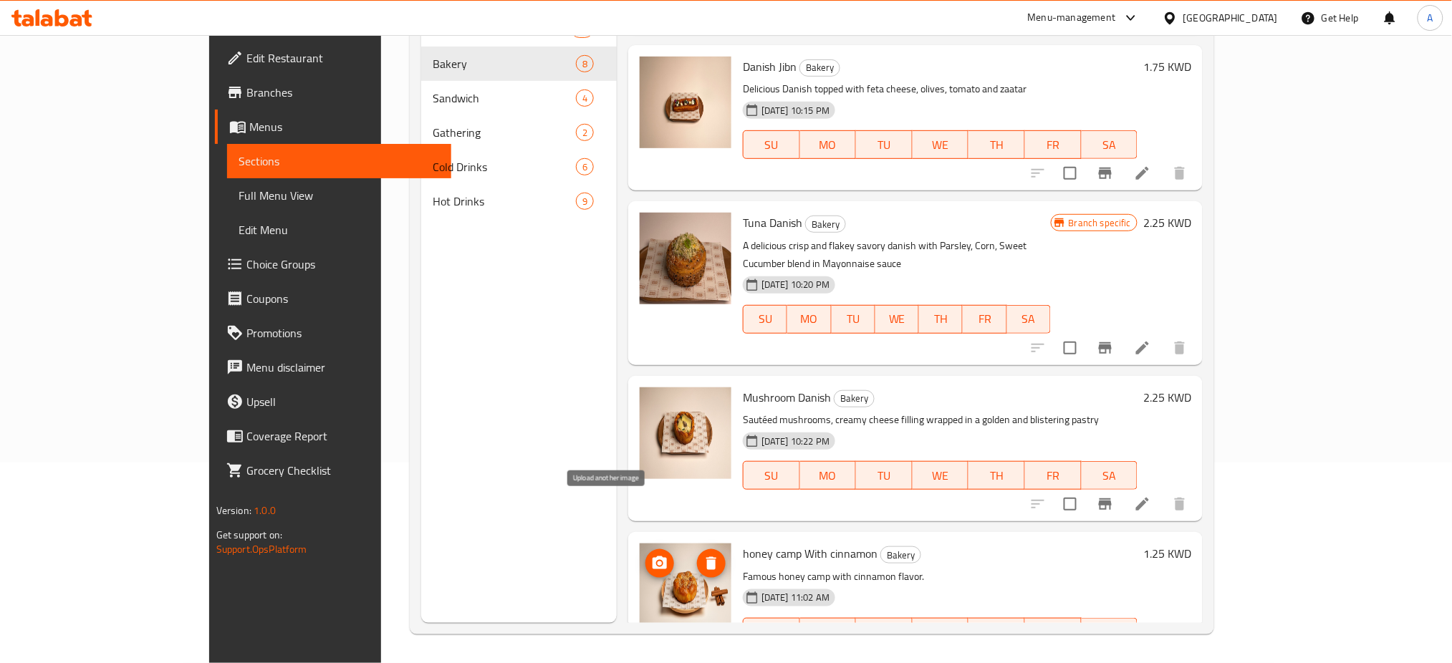
click at [652, 556] on icon "upload picture" at bounding box center [659, 562] width 14 height 13
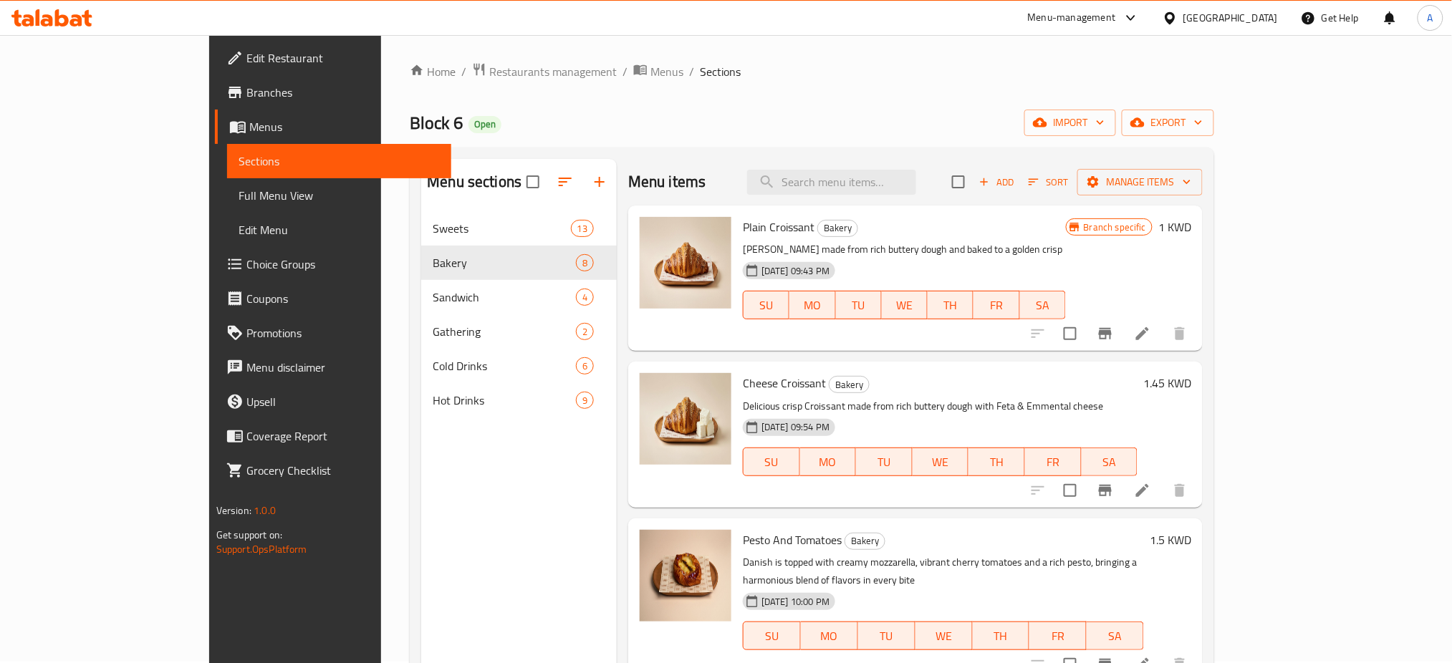
scroll to position [0, 0]
